Goal: Communication & Community: Share content

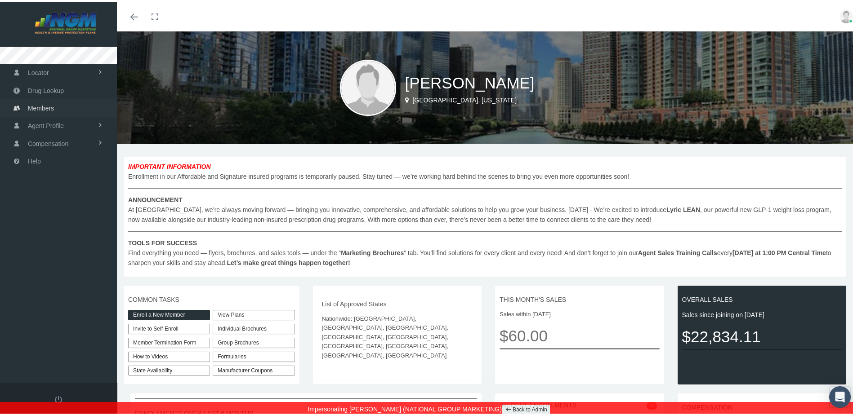
click at [43, 102] on span "Members" at bounding box center [41, 106] width 26 height 17
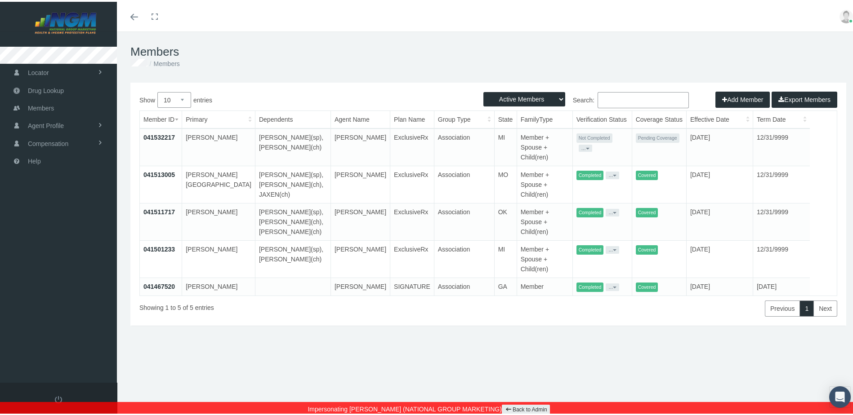
click at [588, 143] on button "..." at bounding box center [585, 146] width 13 height 7
click at [526, 155] on td "Member + Spouse + Child(ren)" at bounding box center [545, 146] width 56 height 38
click at [588, 143] on button "..." at bounding box center [585, 146] width 13 height 7
click at [686, 152] on td "09/15/2025" at bounding box center [719, 146] width 67 height 38
click at [532, 368] on div "Members Members Select Group Select Agent Loading... Active Members Terminated …" at bounding box center [488, 228] width 743 height 396
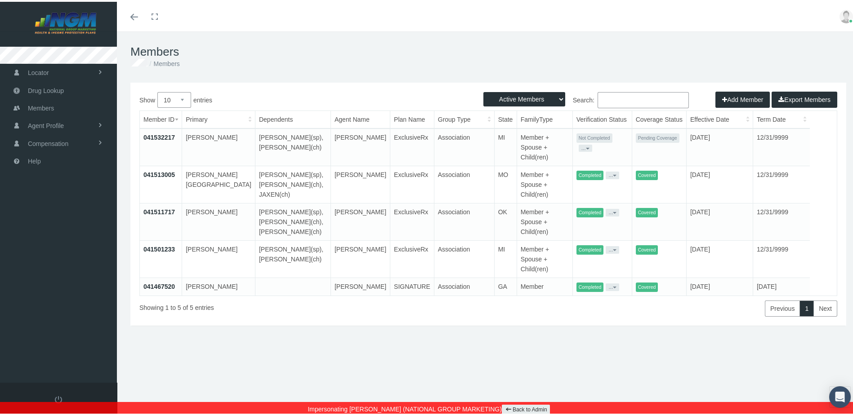
click at [586, 143] on button "..." at bounding box center [585, 146] width 13 height 7
click at [585, 164] on link "Get Invitation URL" at bounding box center [606, 167] width 59 height 11
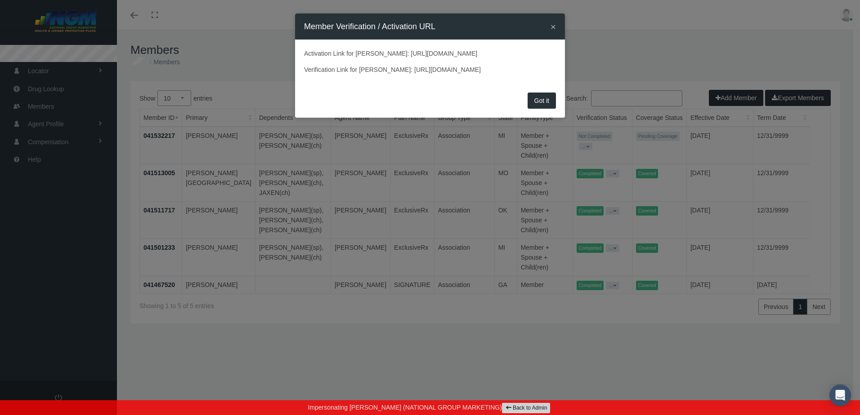
drag, startPoint x: 302, startPoint y: 90, endPoint x: 560, endPoint y: 93, distance: 258.5
click at [560, 90] on div "Activation Link for LAVARA BERRY: https://prod.pram.com/processuser/6e8417c7807…" at bounding box center [430, 65] width 270 height 50
drag, startPoint x: 560, startPoint y: 93, endPoint x: 543, endPoint y: 91, distance: 17.6
copy p "https://prod.pram.com/memberverificationprocess/6e8417c780774d6a95e9d22eeaf0a46c"
click at [533, 348] on div "× Member Verification / Activation URL Activation Link for LAVARA BERRY: https:…" at bounding box center [430, 207] width 860 height 415
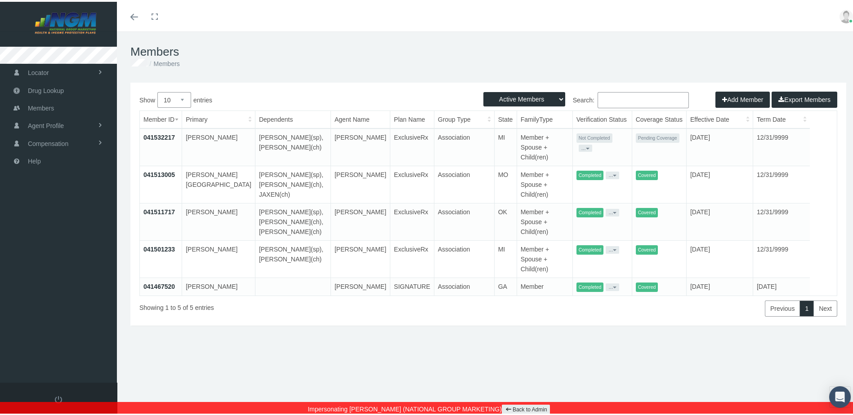
click at [513, 406] on link "Back to Admin" at bounding box center [526, 408] width 48 height 10
